Goal: Task Accomplishment & Management: Manage account settings

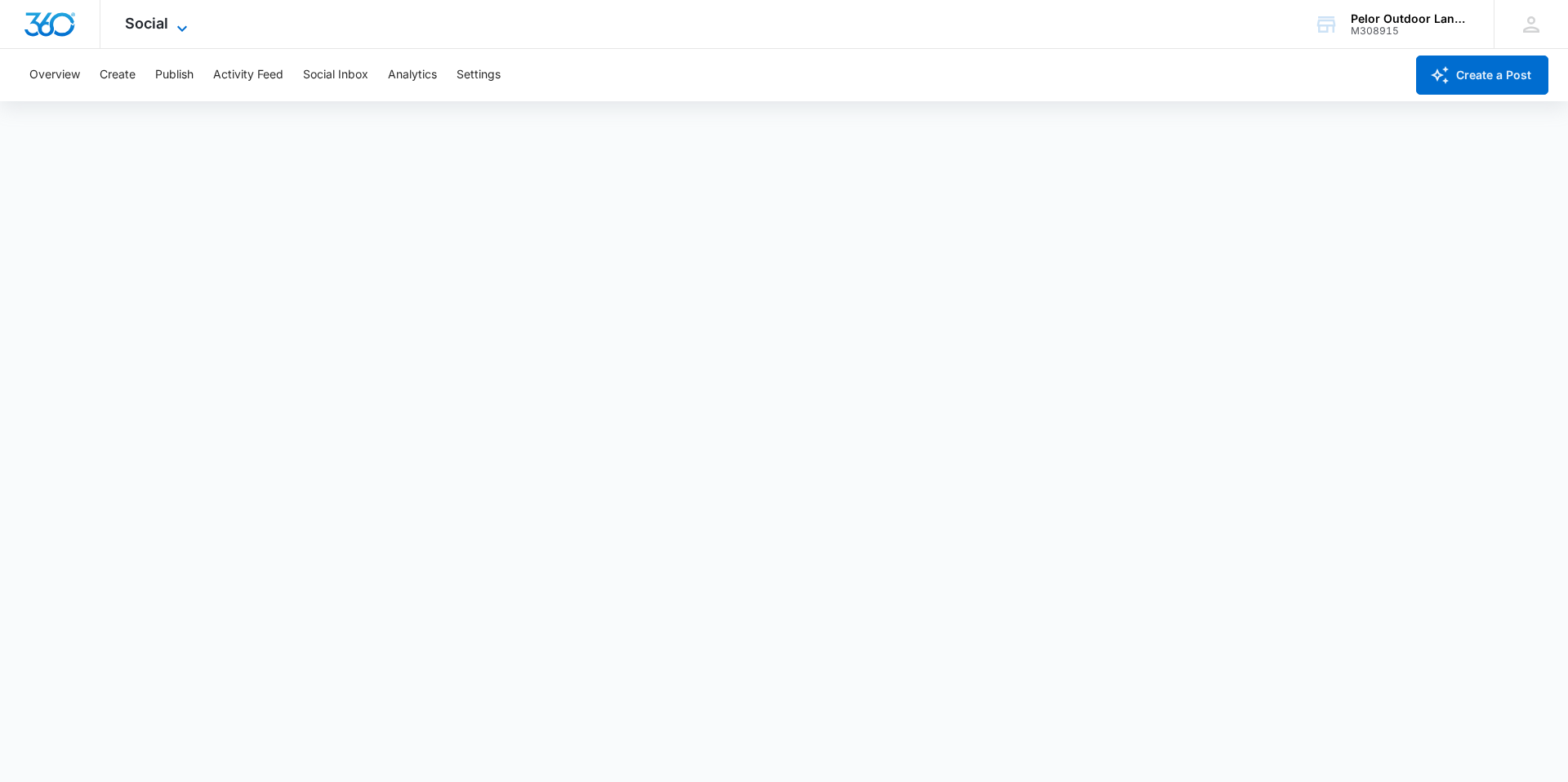
click at [155, 15] on span "Social" at bounding box center [146, 23] width 43 height 17
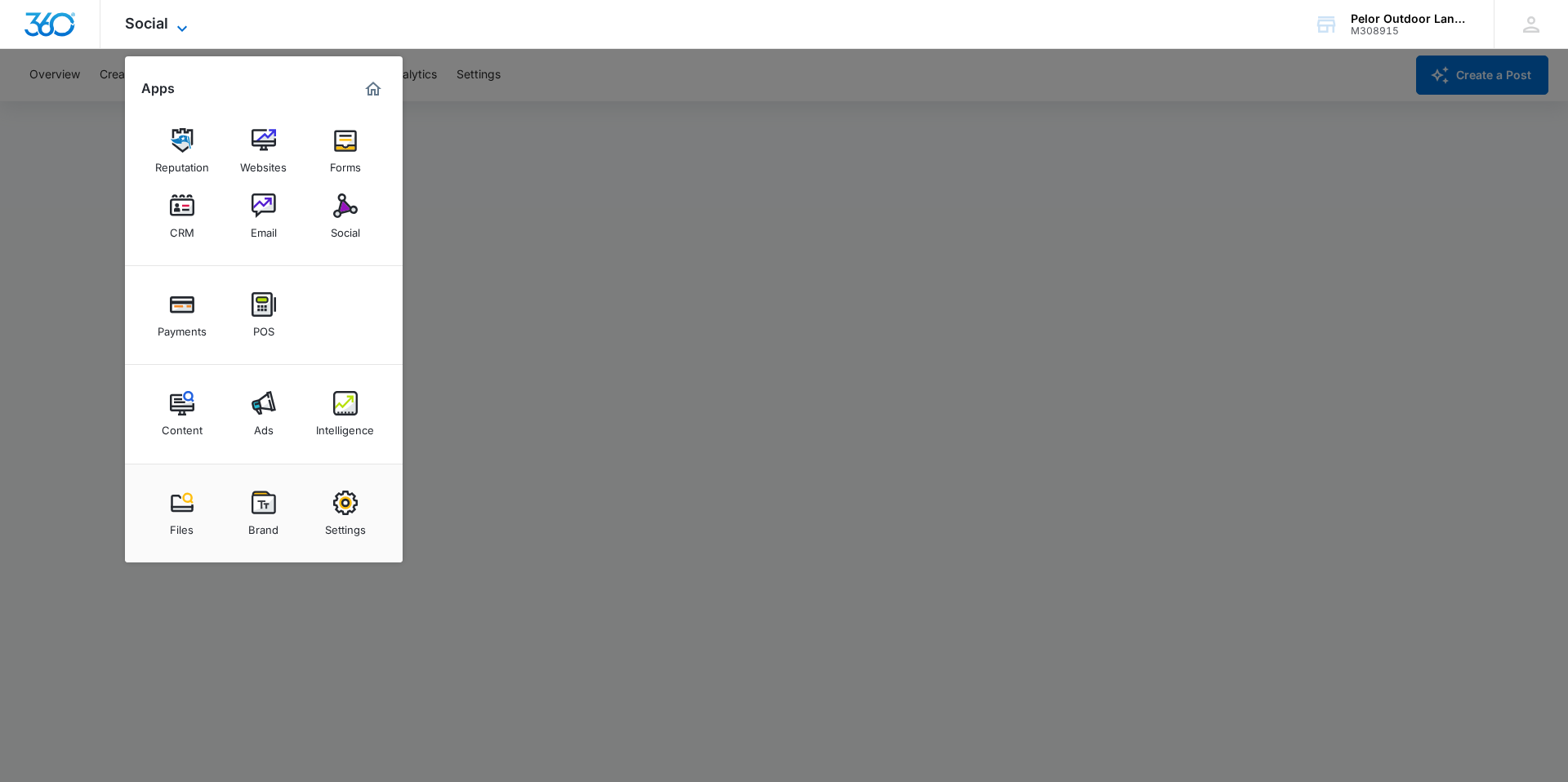
click at [147, 18] on span "Social" at bounding box center [146, 23] width 43 height 17
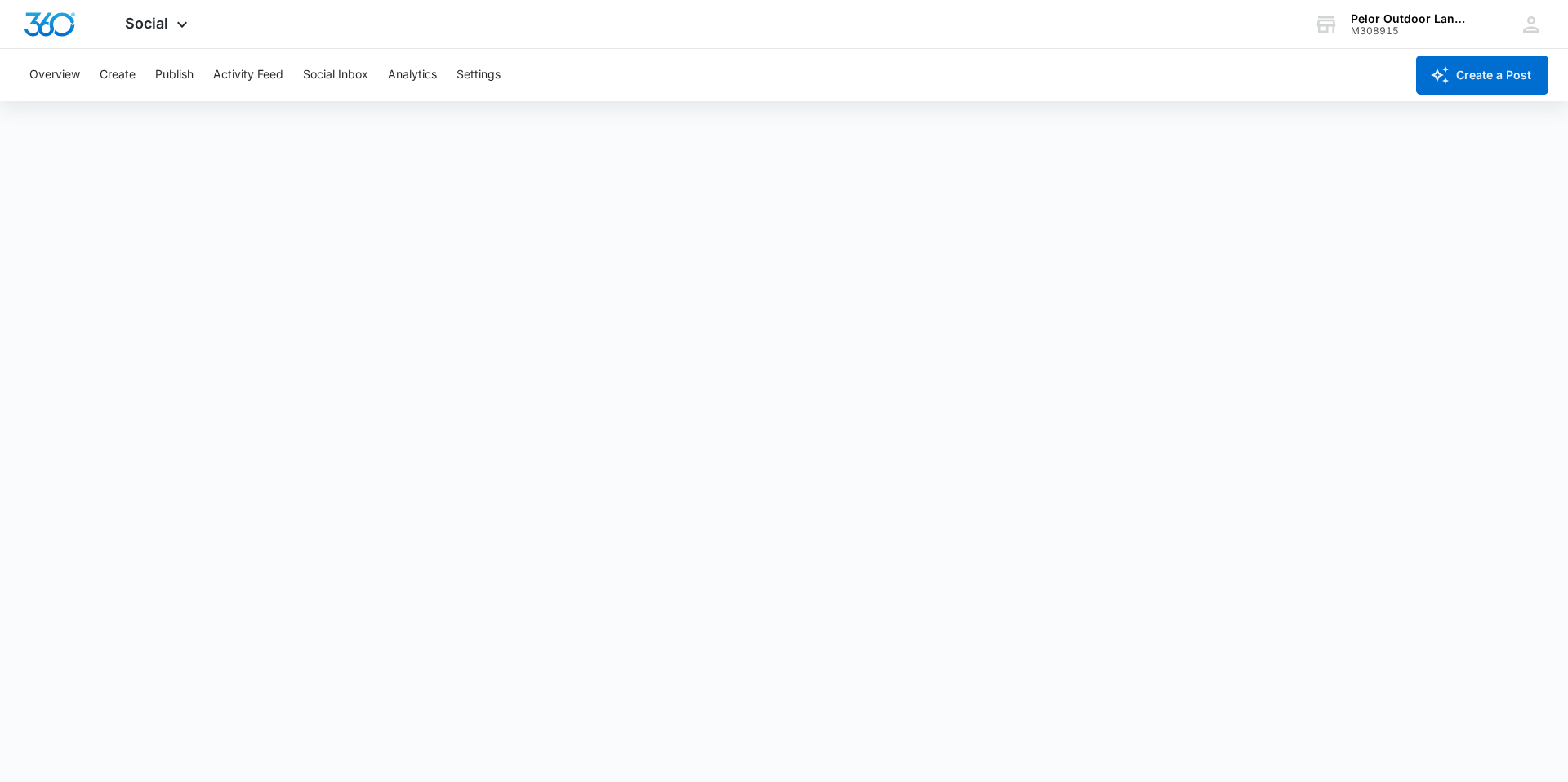
scroll to position [4, 0]
click at [159, 31] on span "Social" at bounding box center [146, 23] width 43 height 17
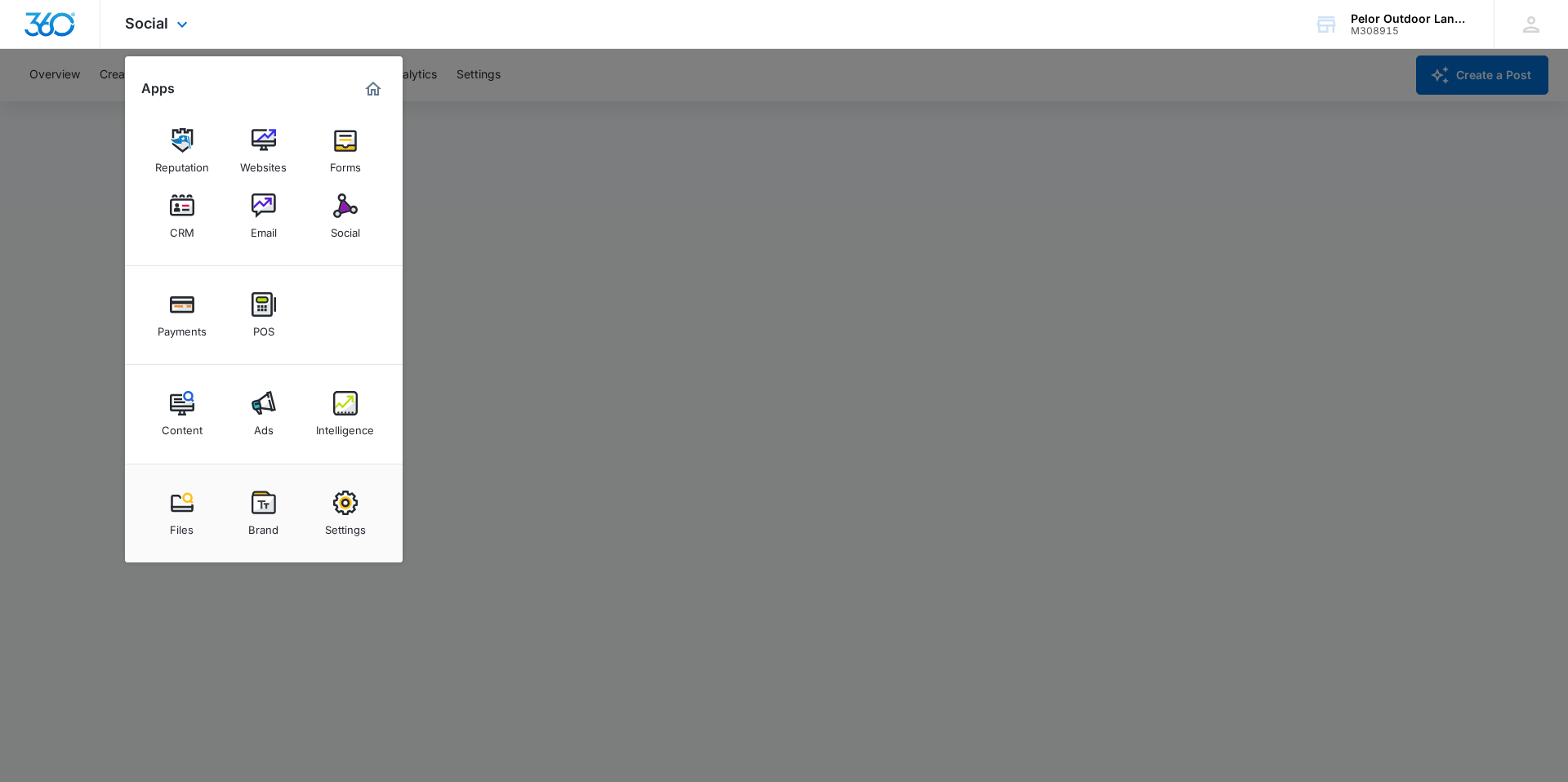
scroll to position [4, 0]
click at [260, 144] on img at bounding box center [263, 140] width 25 height 25
